Goal: Ask a question

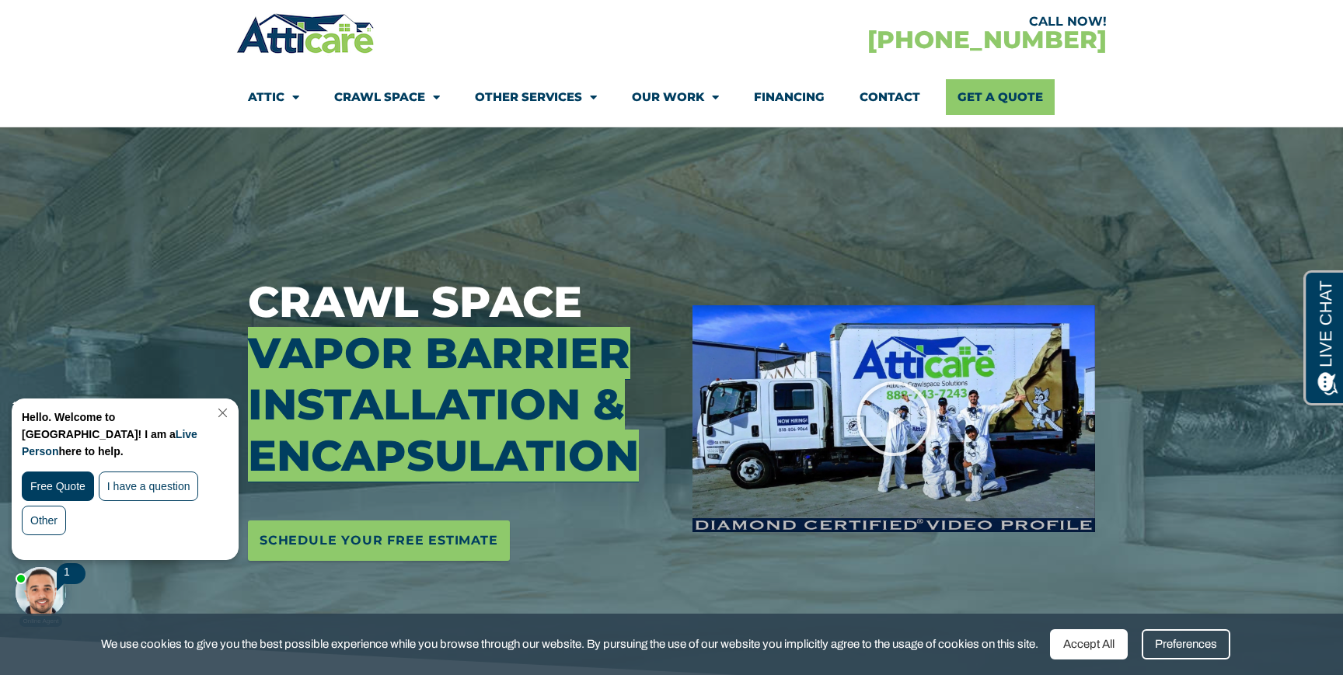
scroll to position [57, 0]
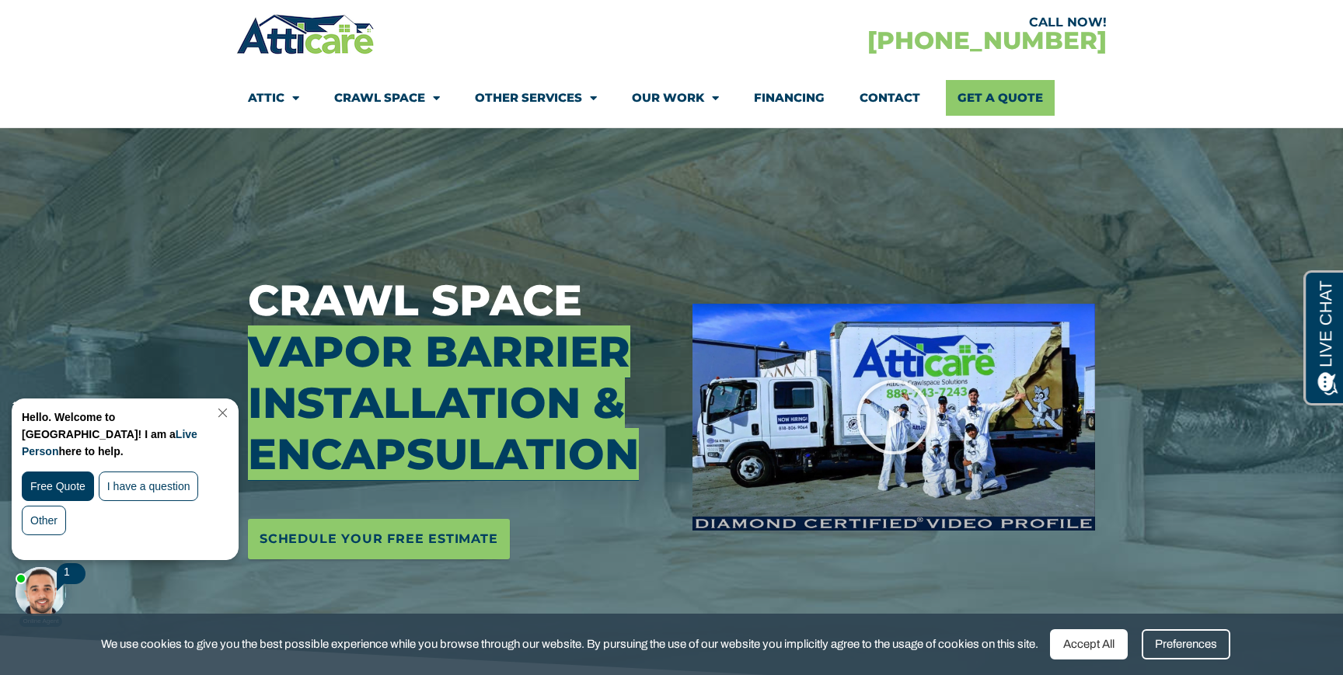
click at [897, 99] on link "Contact" at bounding box center [890, 98] width 61 height 36
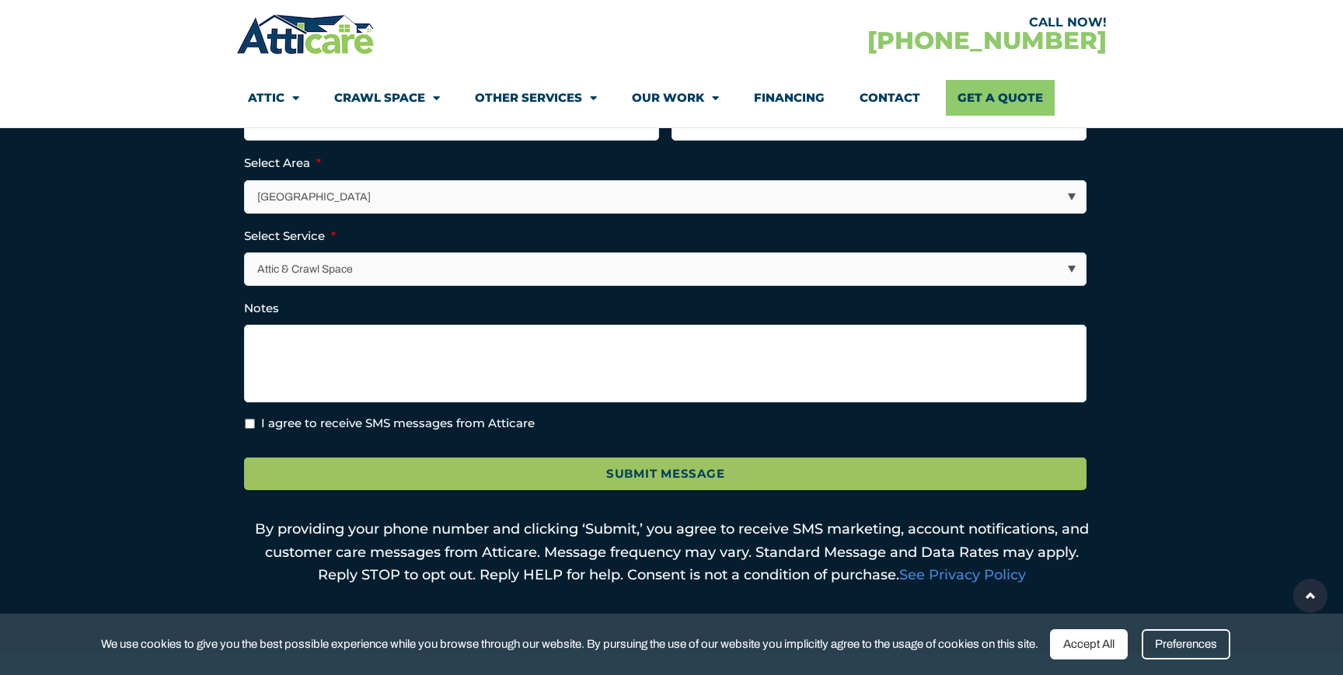
scroll to position [434, 0]
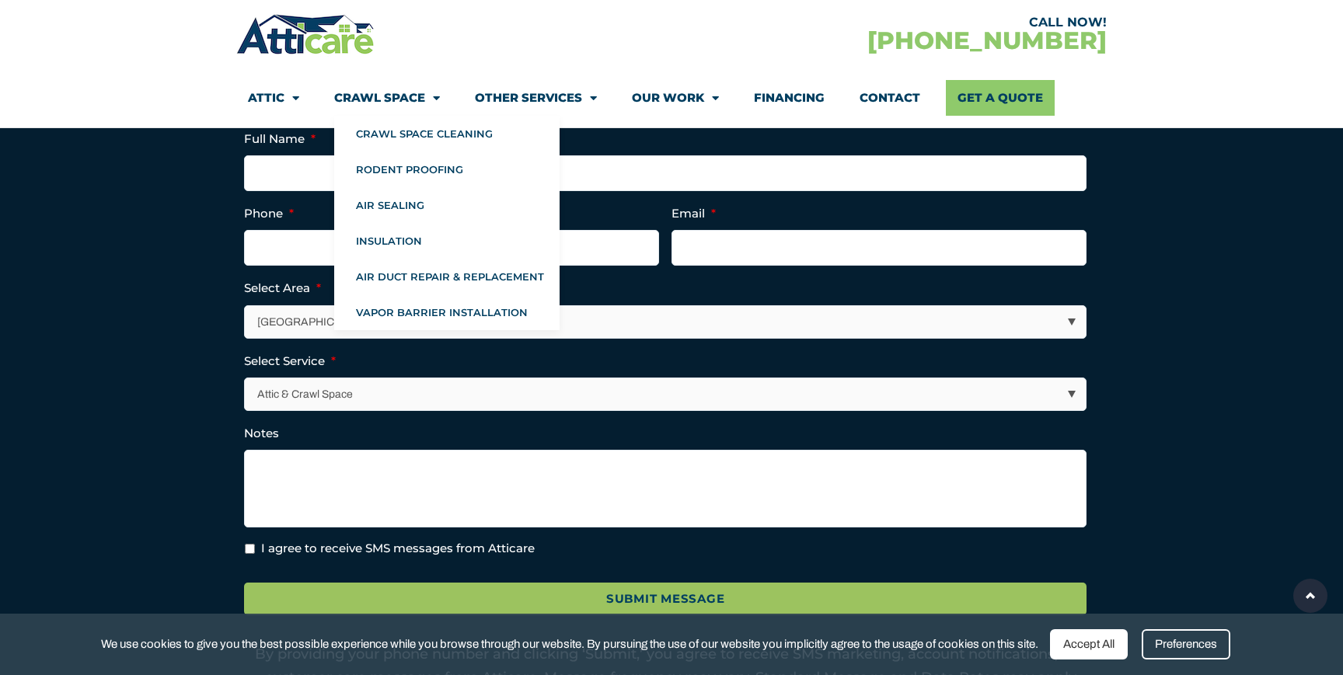
click at [377, 99] on link "Crawl Space" at bounding box center [387, 98] width 106 height 36
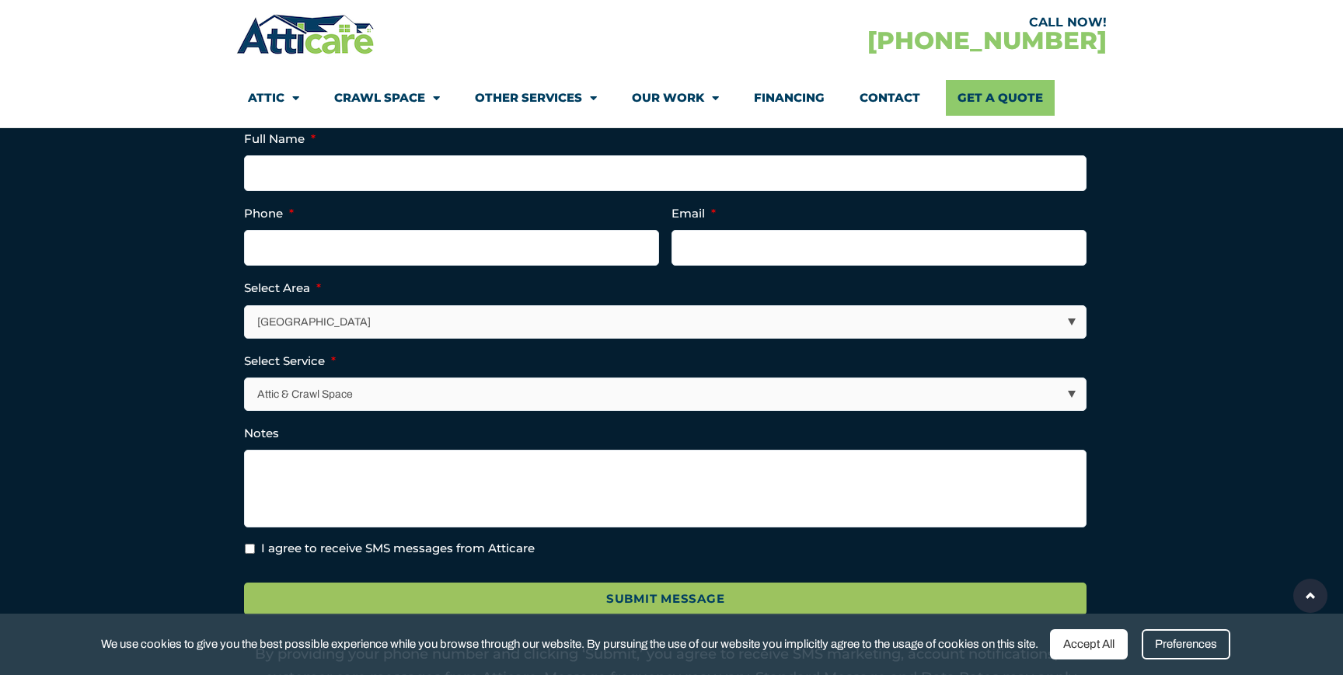
click at [522, 97] on link "Other Services" at bounding box center [536, 98] width 122 height 36
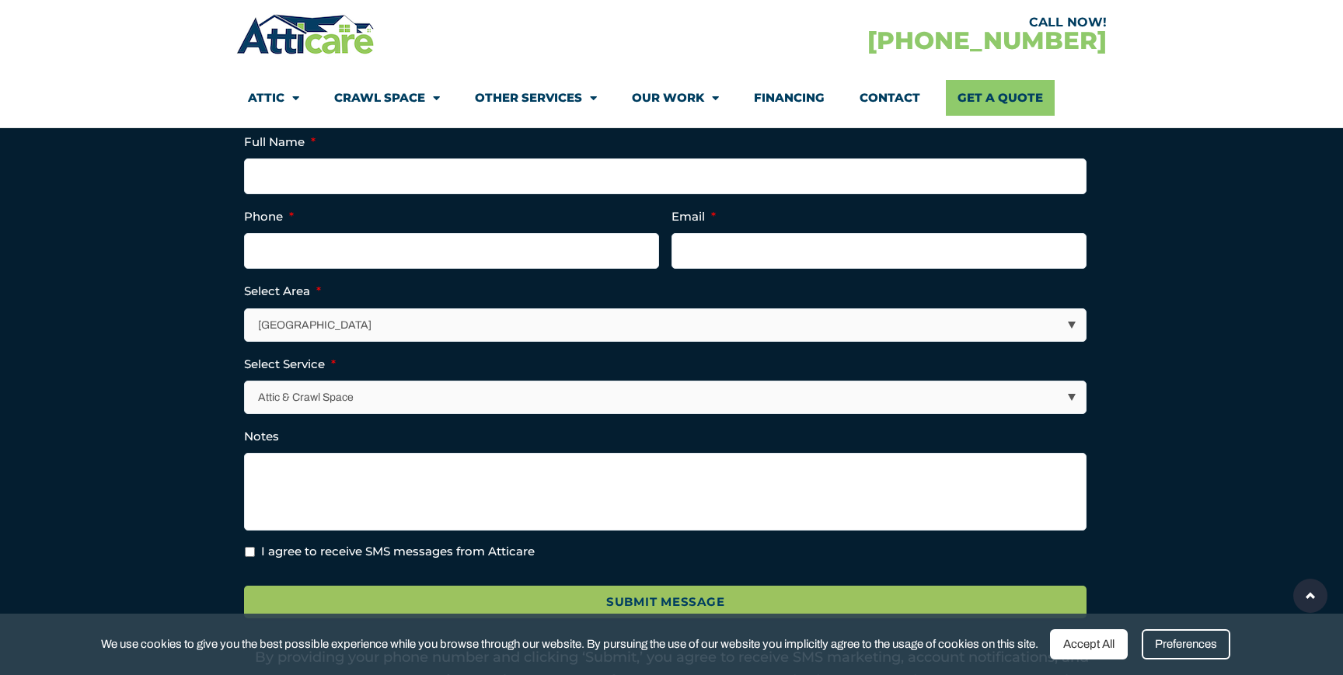
scroll to position [390, 0]
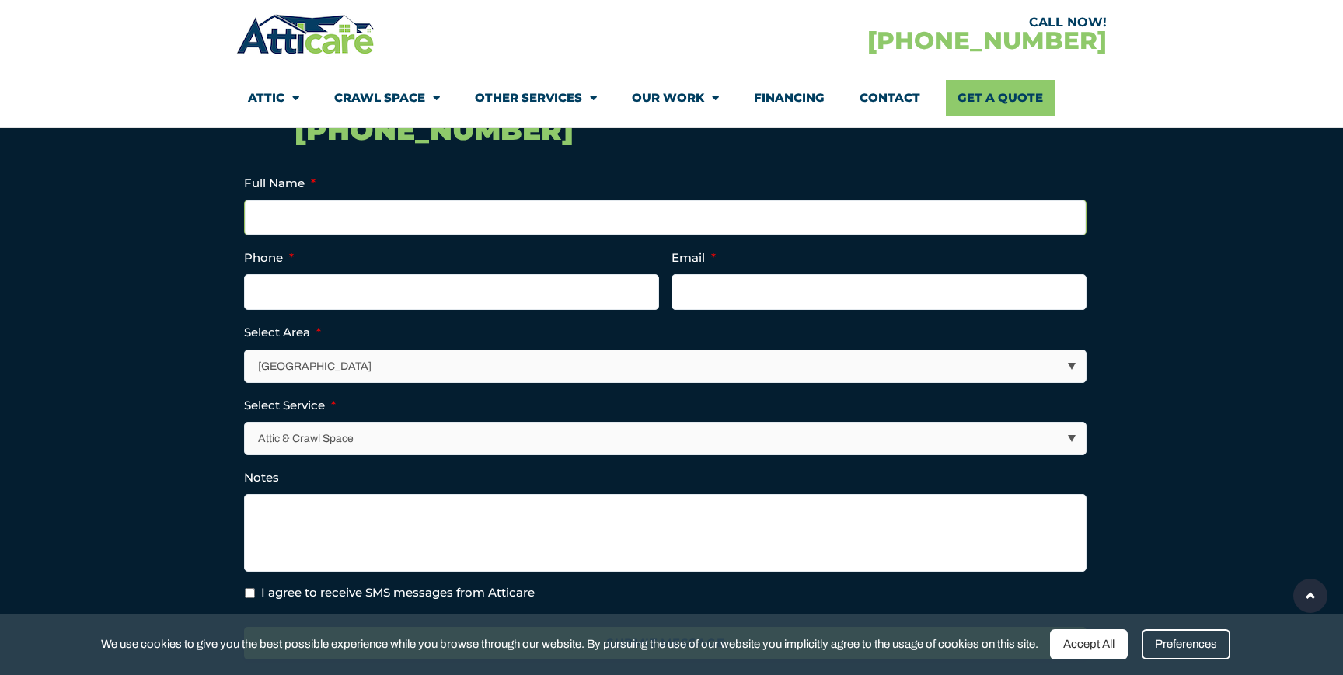
click at [433, 212] on input "Full Name *" at bounding box center [665, 218] width 843 height 36
type input "Yi Liu"
type input "(217) 778-9742"
type input "liuyifly@gmail.com"
click at [487, 361] on select "Los Angeles Area San Francisco Bay Area New Jersey / New York Area Other Areas" at bounding box center [666, 367] width 841 height 32
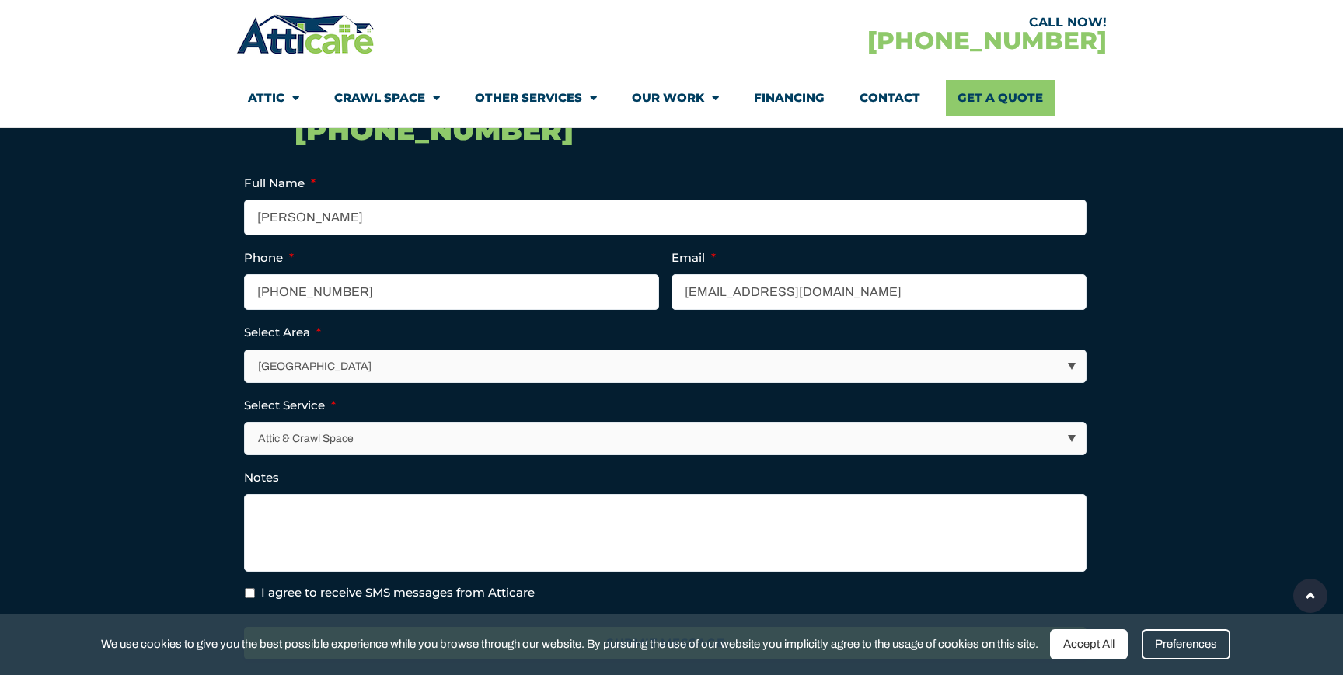
select select "[GEOGRAPHIC_DATA]"
click at [246, 351] on select "Los Angeles Area San Francisco Bay Area New Jersey / New York Area Other Areas" at bounding box center [666, 367] width 841 height 32
click at [452, 436] on select "Attic & Crawl Space Insulation Roofing Solar Energy Other Services" at bounding box center [666, 439] width 841 height 32
click at [246, 423] on select "Attic & Crawl Space Insulation Roofing Solar Energy Other Services" at bounding box center [666, 439] width 841 height 32
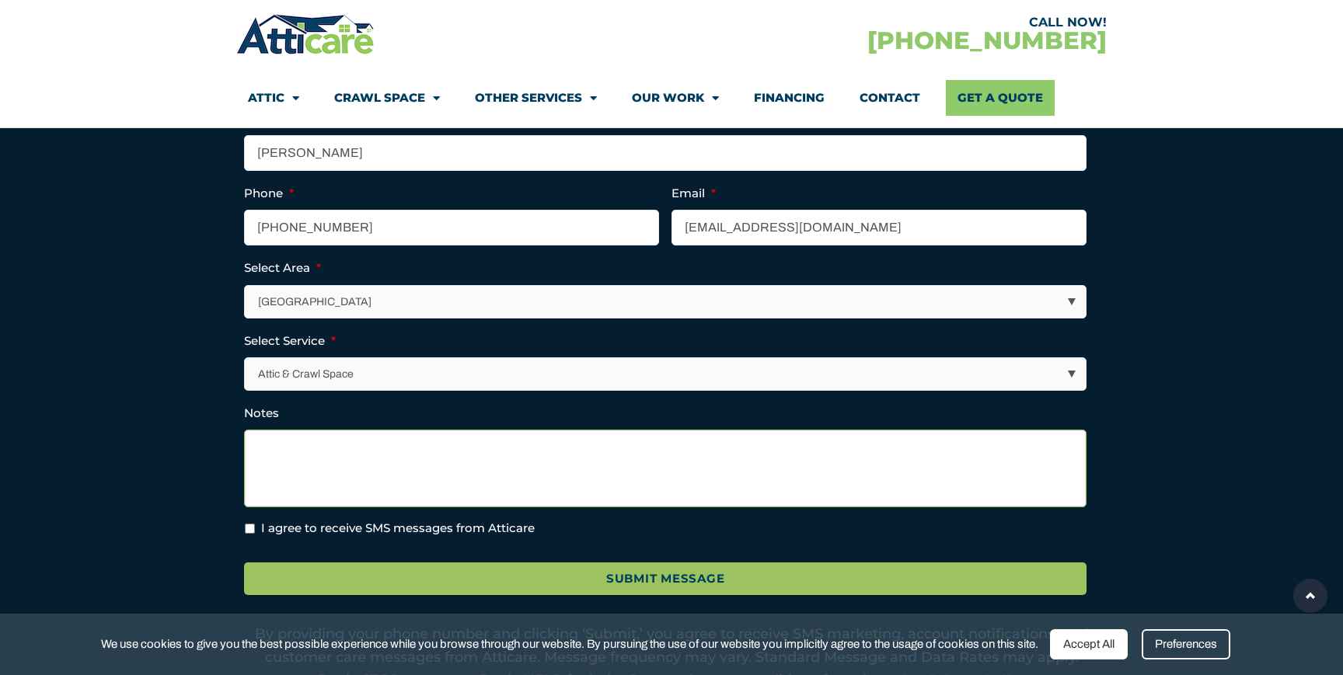
click at [434, 455] on textarea "Notes" at bounding box center [665, 469] width 843 height 78
click at [253, 524] on input "I agree to receive SMS messages from Atticare" at bounding box center [250, 529] width 10 height 10
checkbox input "true"
click at [320, 480] on textarea "Notes" at bounding box center [665, 469] width 843 height 78
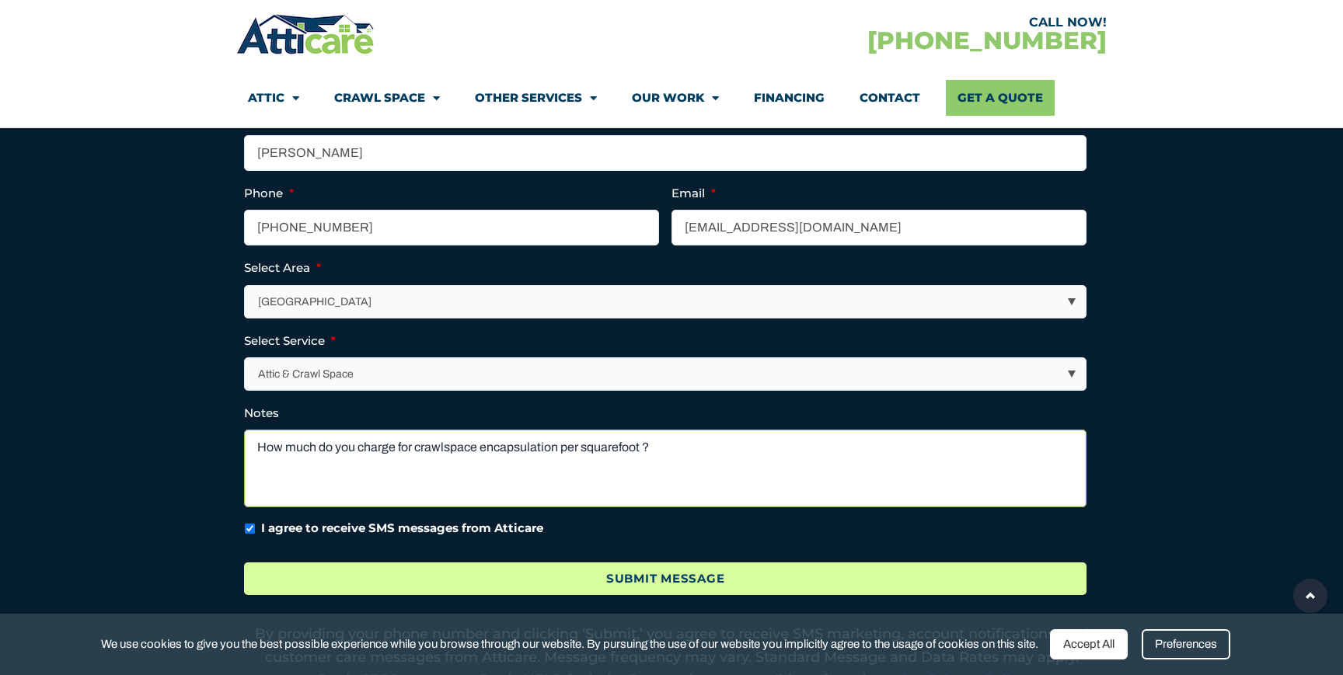
type textarea "How much do you charge for crawlspace encapsulation per squarefoot ?"
click at [655, 595] on input "Submit Message" at bounding box center [665, 579] width 843 height 33
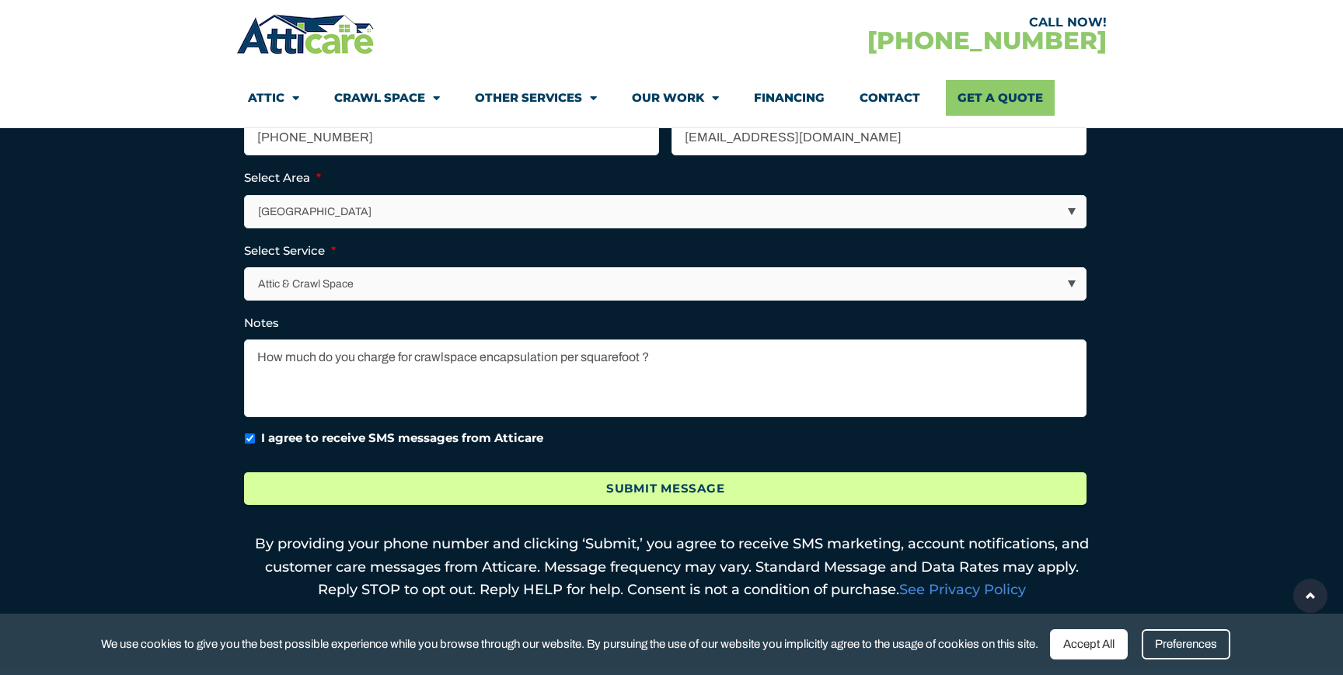
scroll to position [585, 0]
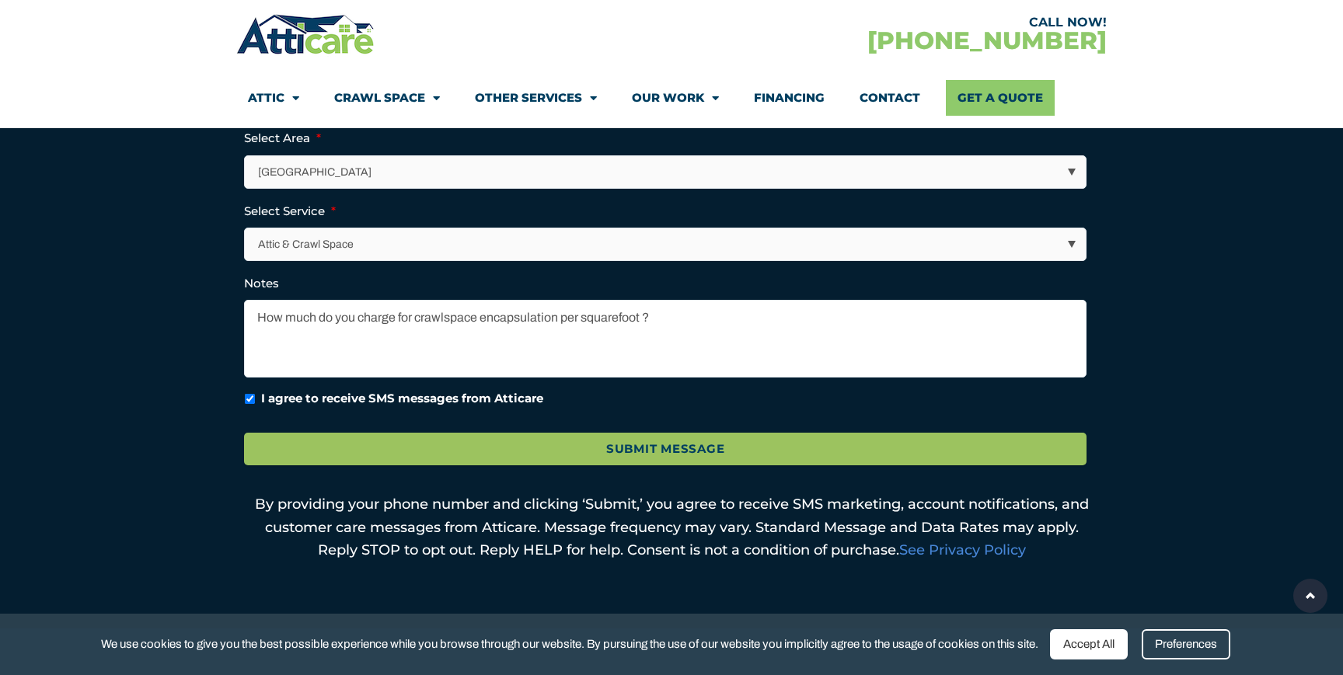
click at [1070, 643] on div "Accept All" at bounding box center [1089, 645] width 78 height 30
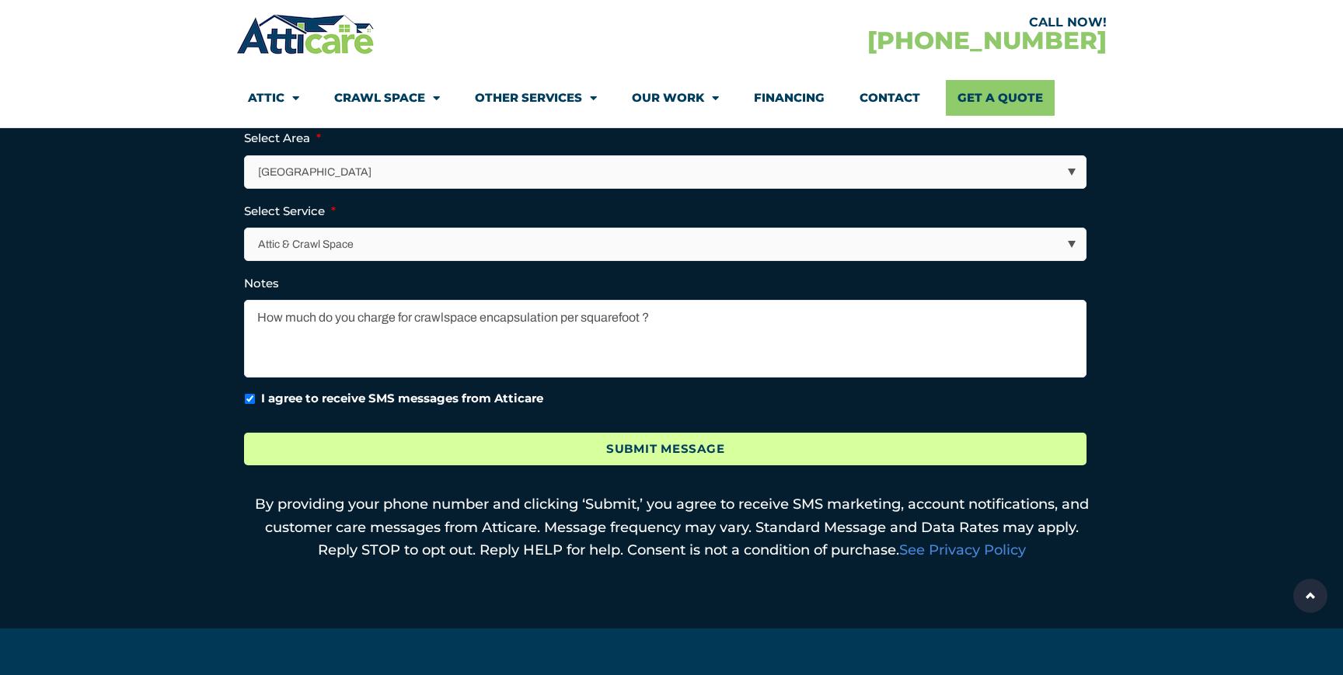
click at [829, 447] on input "Submit Message" at bounding box center [665, 449] width 843 height 33
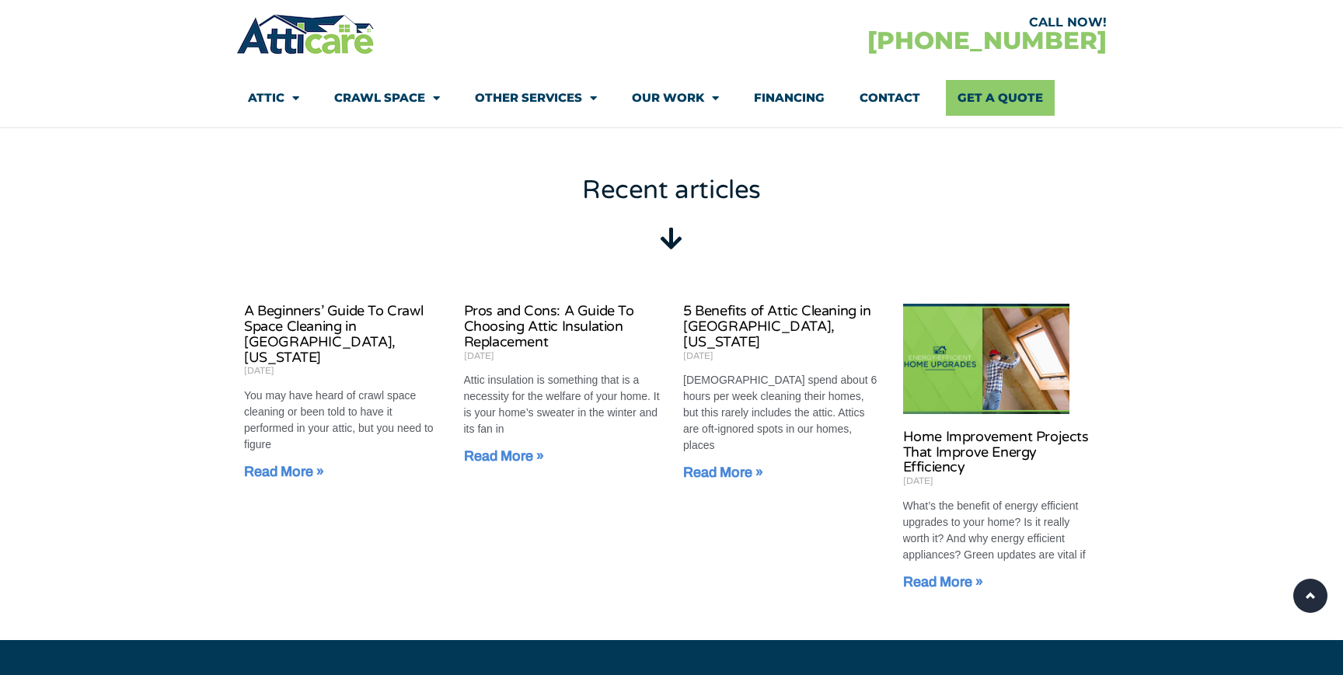
scroll to position [1045, 0]
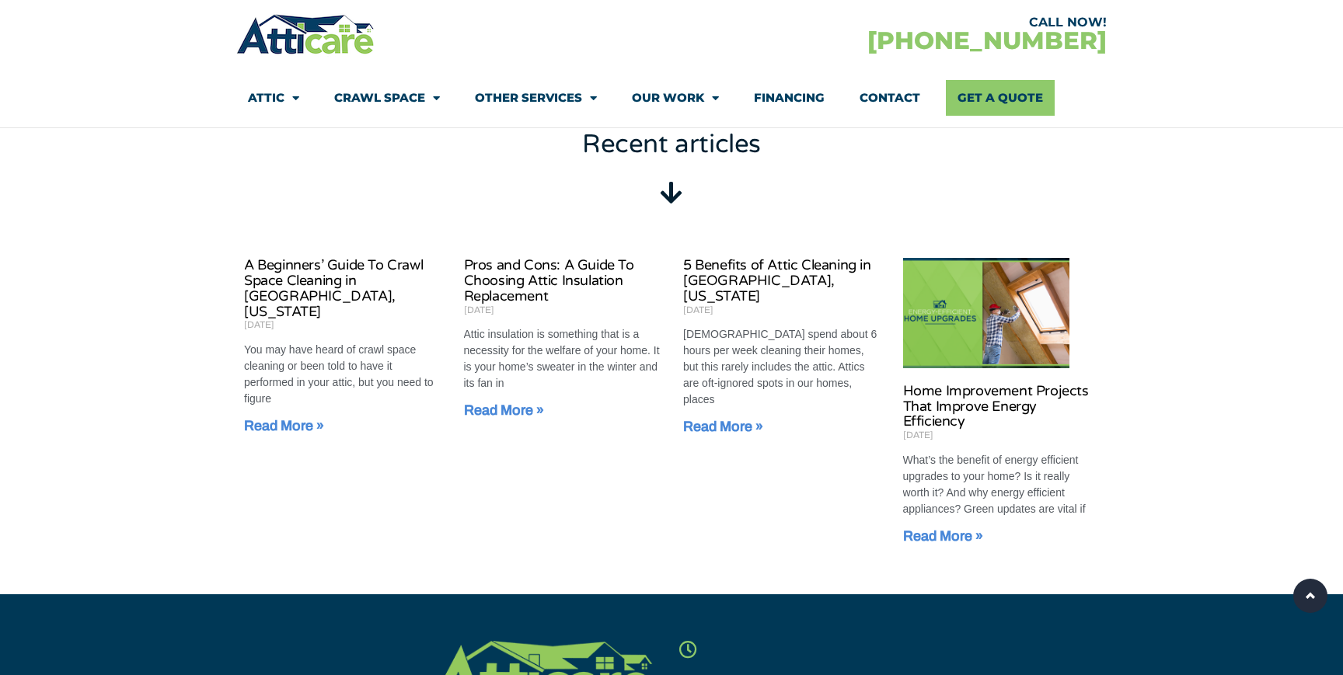
click at [668, 181] on icon at bounding box center [671, 192] width 25 height 25
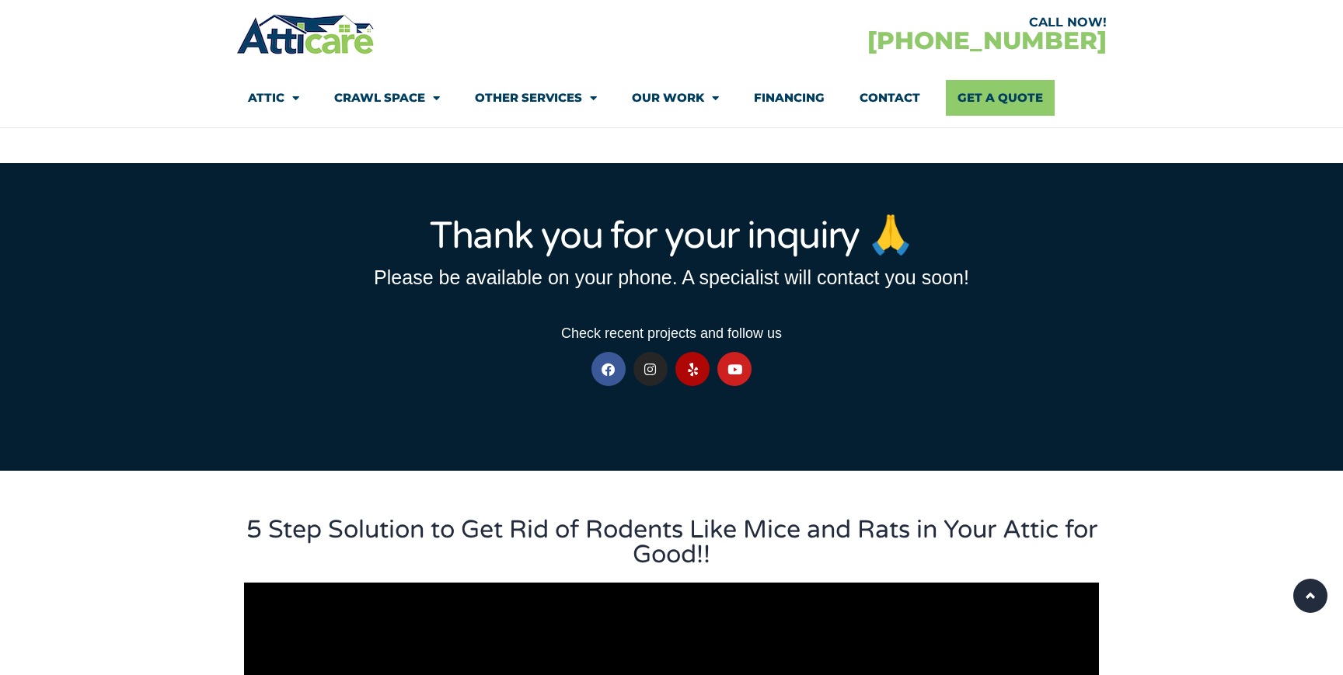
scroll to position [0, 0]
